Goal: Information Seeking & Learning: Understand process/instructions

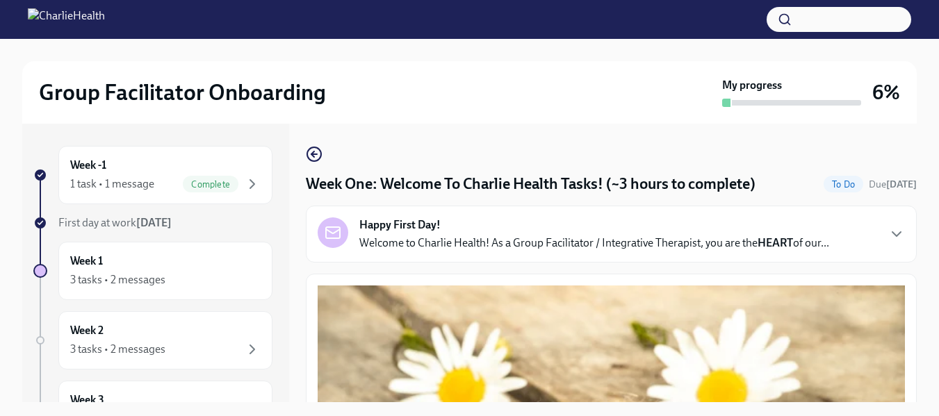
scroll to position [1010, 0]
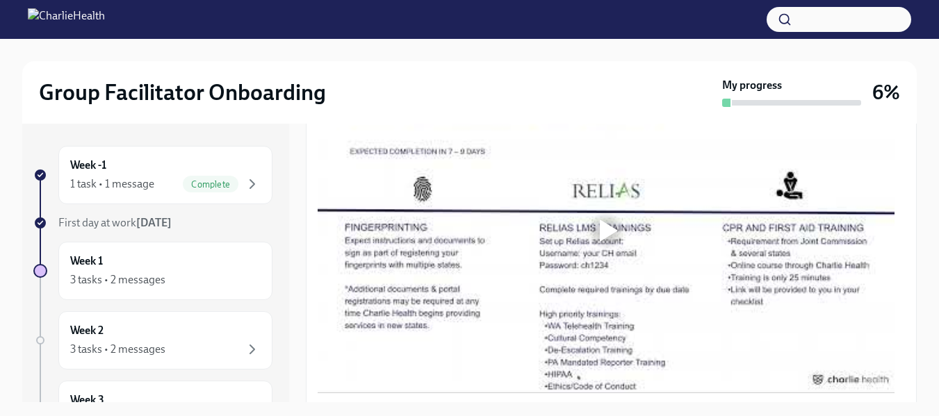
scroll to position [1205, 0]
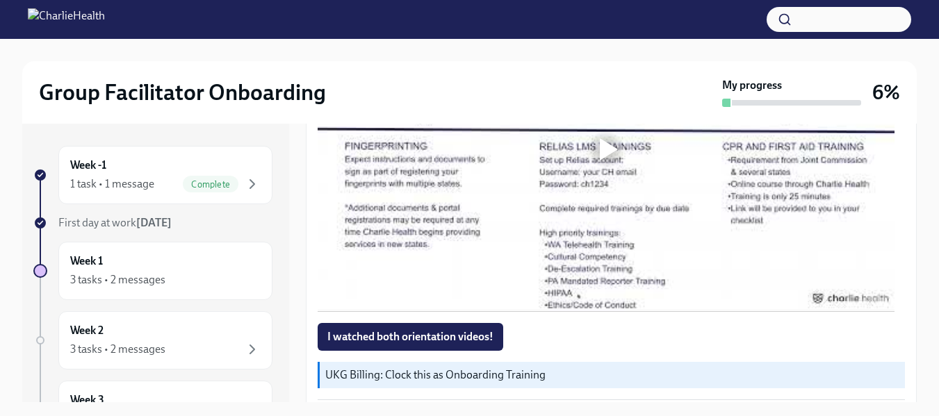
click at [604, 142] on div at bounding box center [609, 149] width 18 height 22
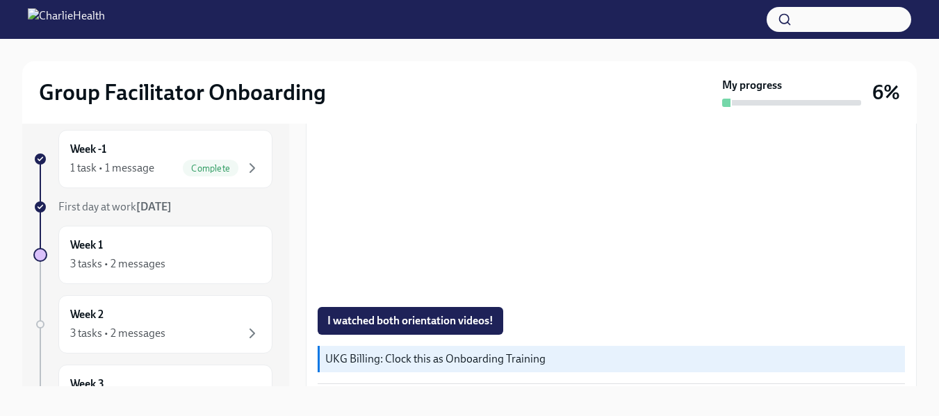
scroll to position [25, 0]
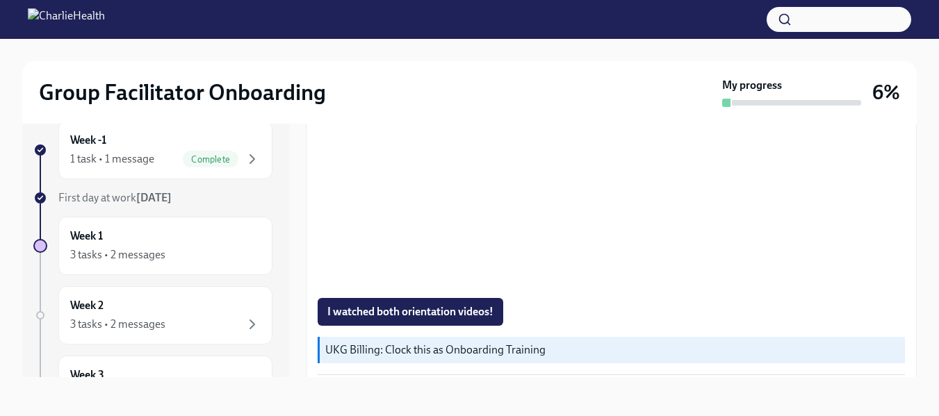
click at [356, 344] on p "UKG Billing: Clock this as Onboarding Training" at bounding box center [612, 350] width 574 height 15
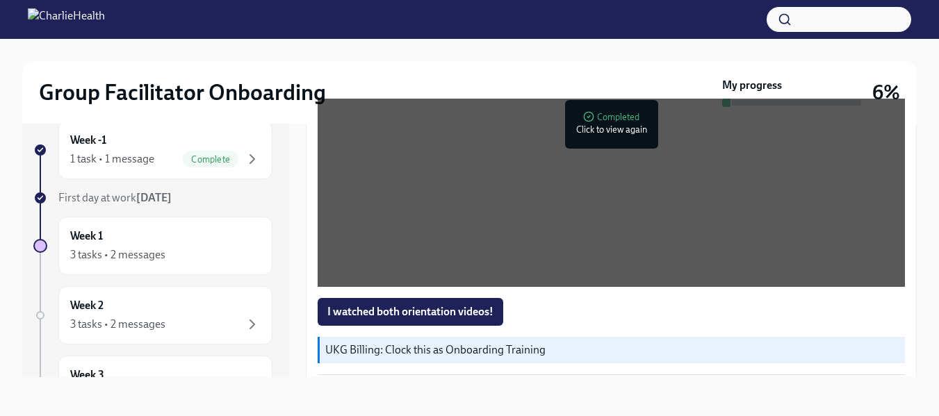
click at [425, 343] on p "UKG Billing: Clock this as Onboarding Training" at bounding box center [612, 350] width 574 height 15
click at [441, 305] on span "I watched both orientation videos!" at bounding box center [410, 312] width 166 height 14
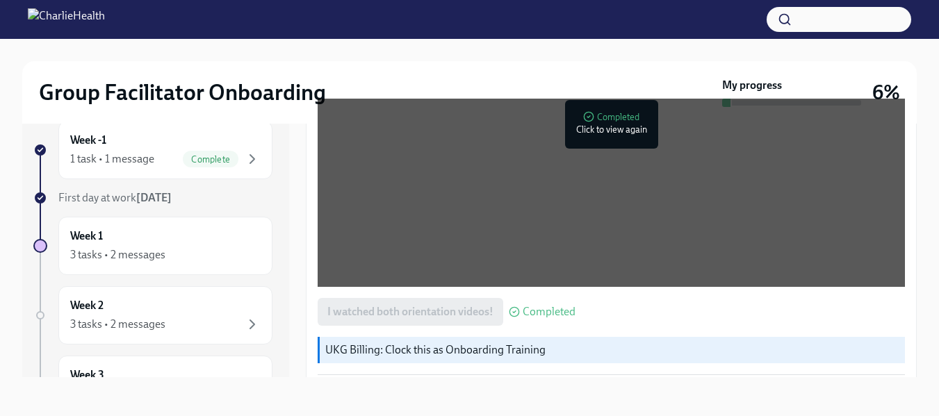
click at [361, 337] on div "UKG Billing: Clock this as Onboarding Training" at bounding box center [611, 350] width 587 height 26
click at [364, 344] on p "UKG Billing: Clock this as Onboarding Training" at bounding box center [612, 350] width 574 height 15
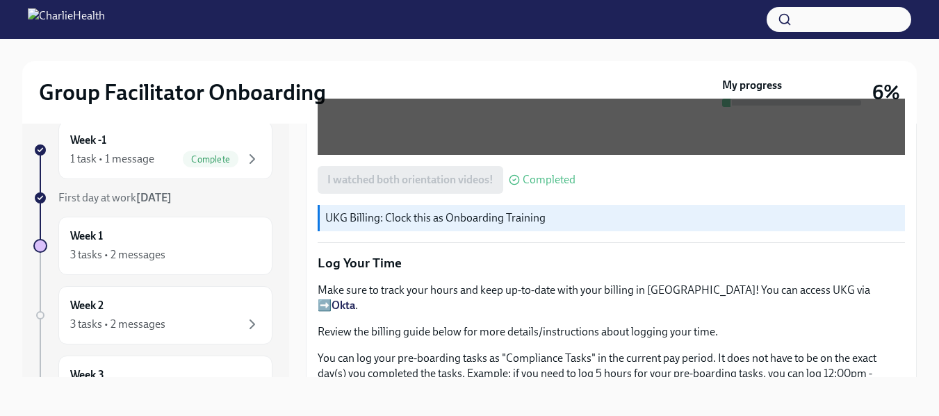
scroll to position [1356, 0]
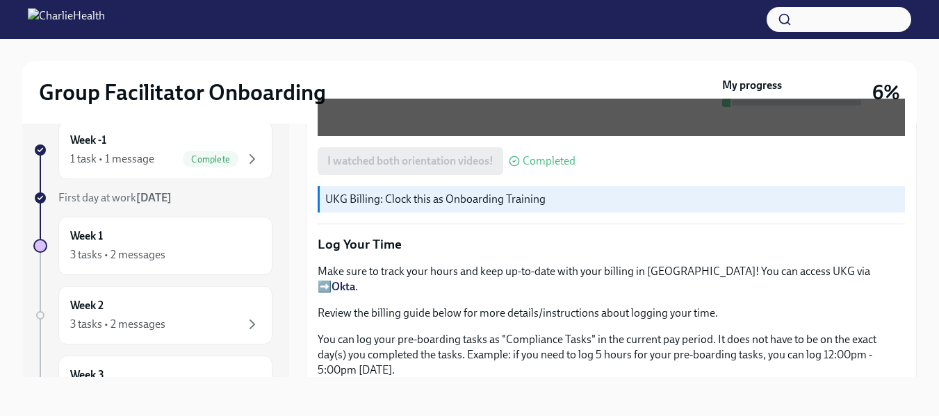
click at [359, 192] on p "UKG Billing: Clock this as Onboarding Training" at bounding box center [612, 199] width 574 height 15
click at [793, 264] on p "Make sure to track your hours and keep up-to-date with your billing in UKG! You…" at bounding box center [611, 279] width 587 height 31
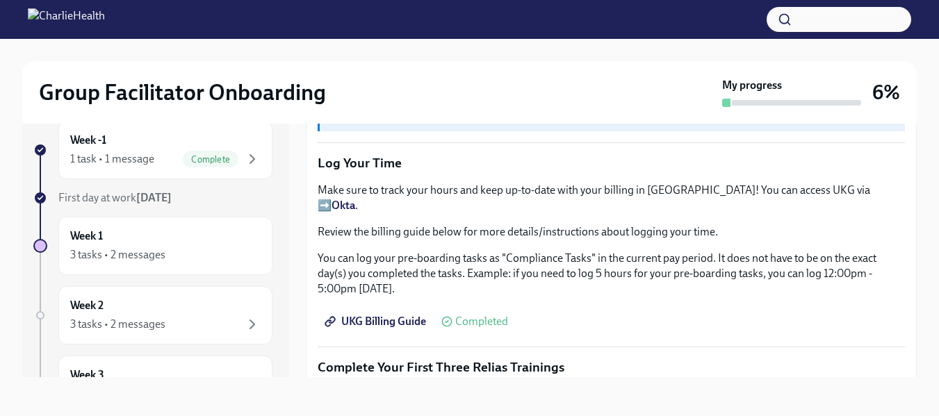
scroll to position [1462, 0]
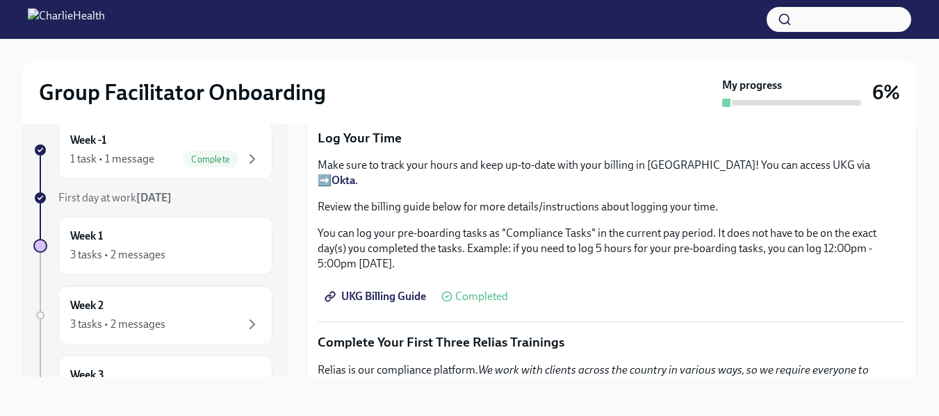
click at [374, 290] on span "UKG Billing Guide" at bounding box center [376, 297] width 99 height 14
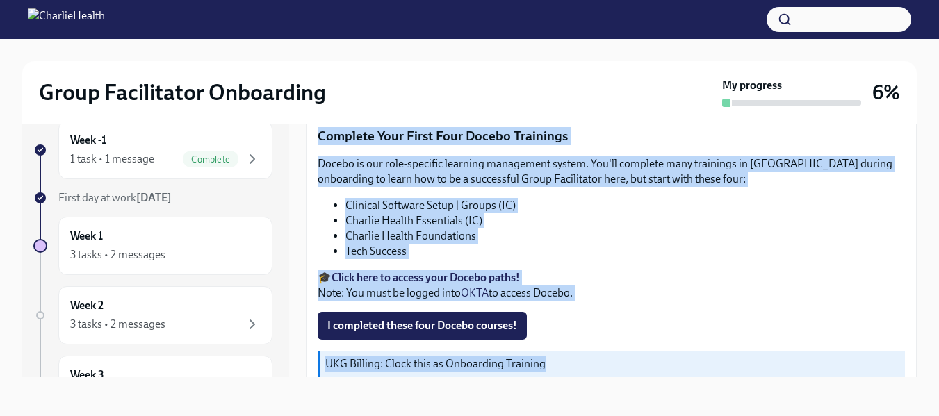
scroll to position [2014, 0]
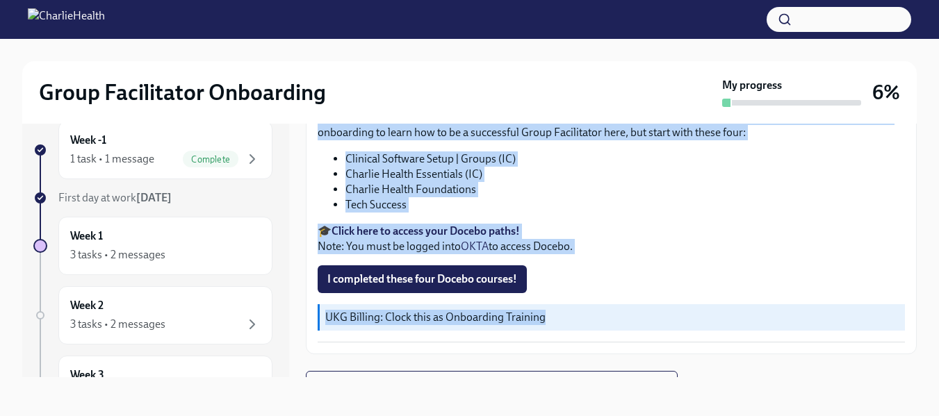
drag, startPoint x: 306, startPoint y: 151, endPoint x: 690, endPoint y: 382, distance: 448.1
click at [690, 382] on div "Week -1 1 task • 1 message Complete First day at work Sep 8th Week 1 3 tasks • …" at bounding box center [469, 249] width 894 height 301
copy div "Week One: Welcome To Charlie Health Tasks! (~3 hours to complete) To Do Due in …"
click at [145, 168] on div "Week -1 1 task • 1 message Complete" at bounding box center [165, 150] width 214 height 58
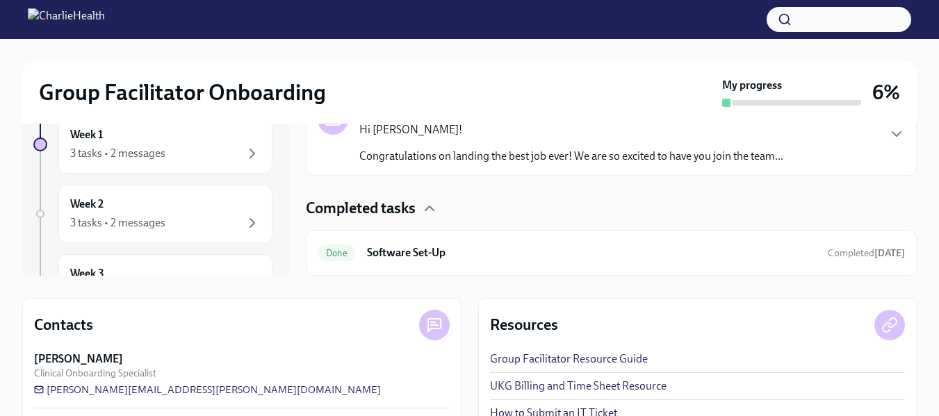
scroll to position [204, 0]
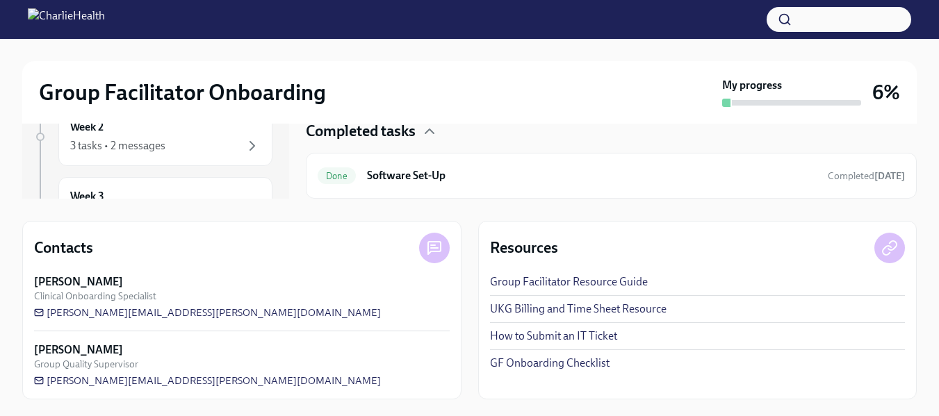
click at [582, 306] on link "UKG Billing and Time Sheet Resource" at bounding box center [578, 309] width 176 height 15
click at [534, 358] on link "GF Onboarding Checklist" at bounding box center [550, 363] width 120 height 15
